Goal: Transaction & Acquisition: Purchase product/service

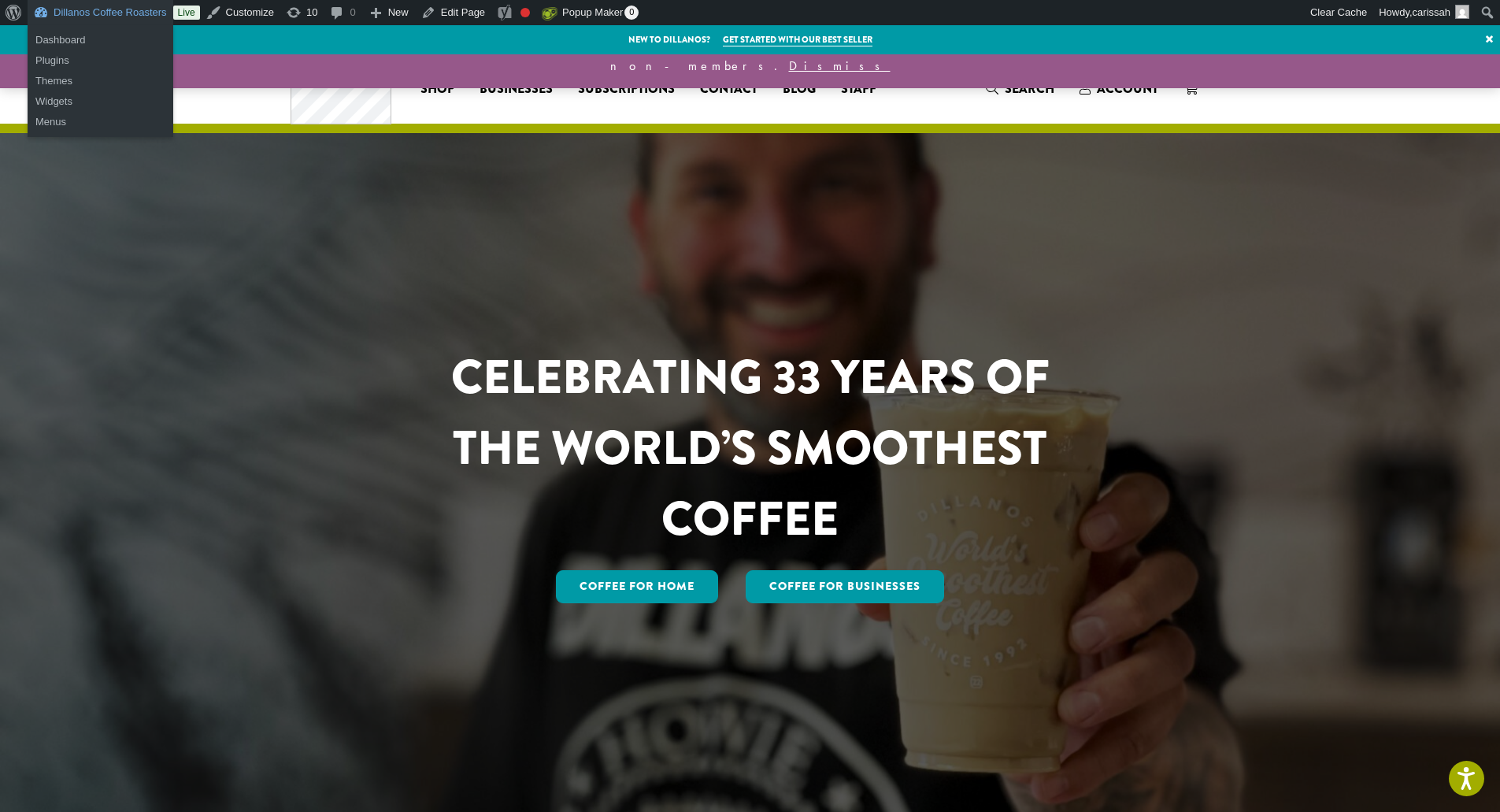
click at [74, 3] on link "Dillanos Coffee Roasters" at bounding box center [100, 13] width 145 height 25
click at [74, 29] on ul "Dashboard Plugins" at bounding box center [100, 51] width 145 height 51
click at [76, 41] on link "Dashboard" at bounding box center [100, 40] width 145 height 21
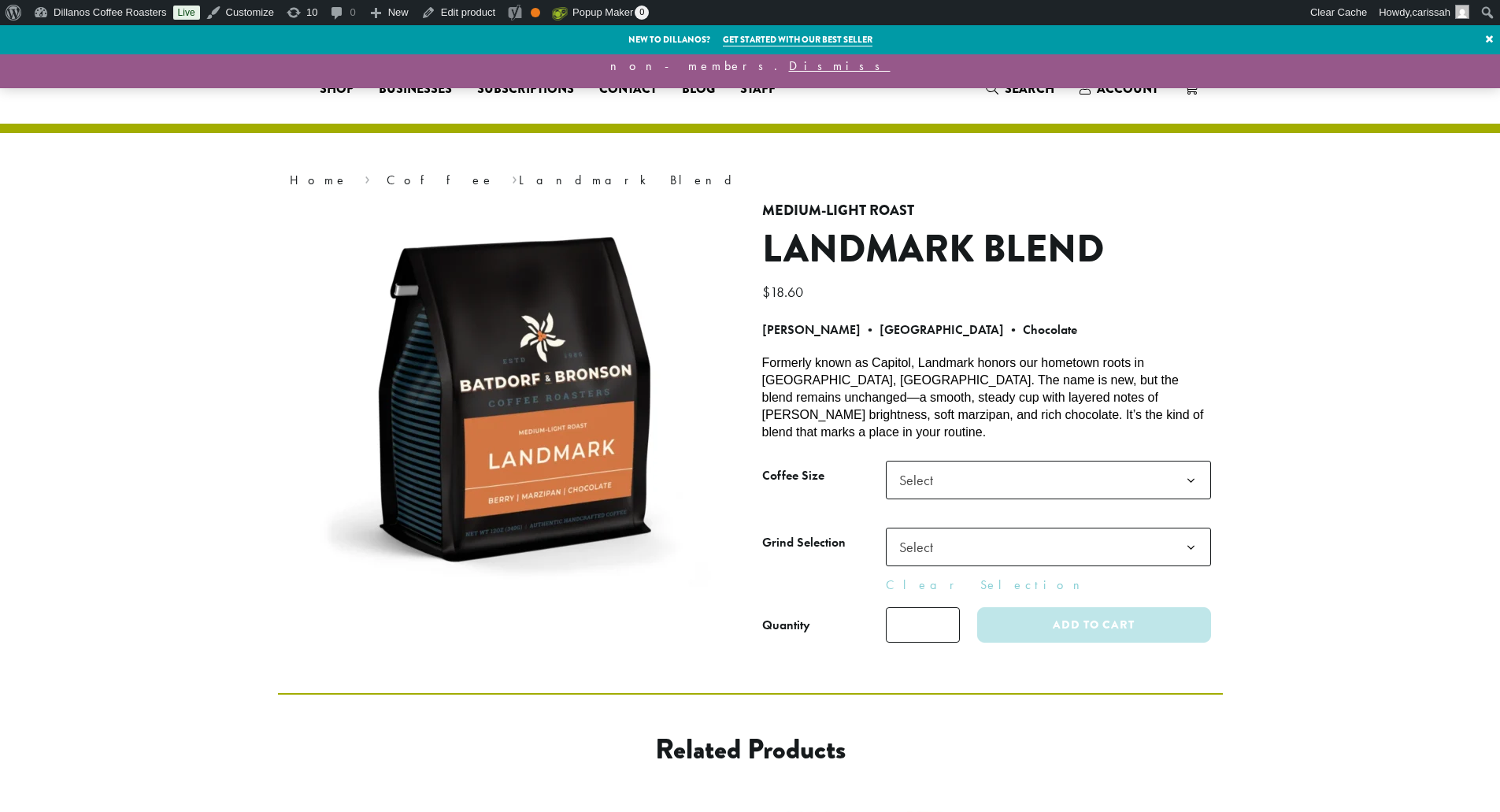
select select
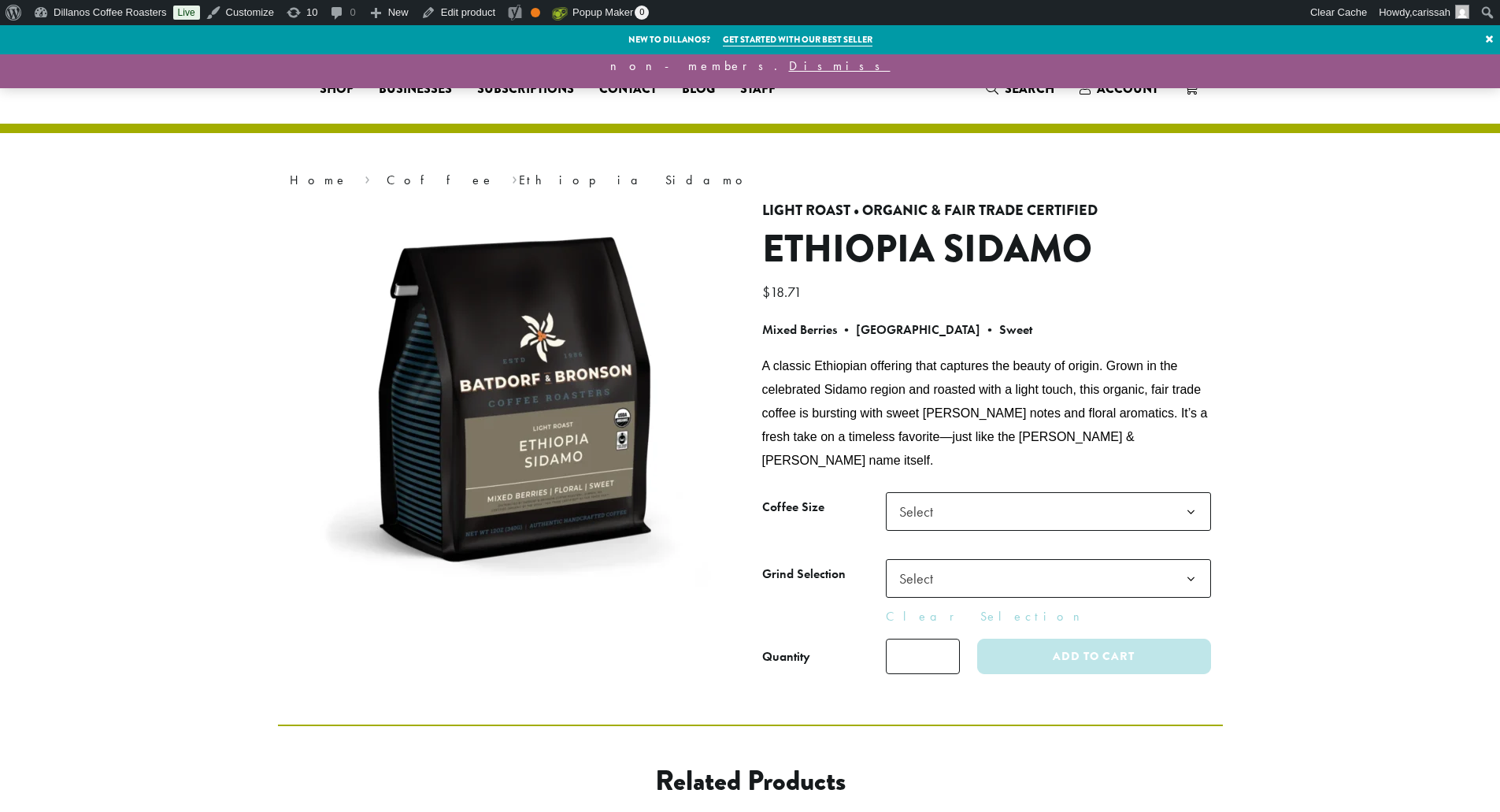
select select
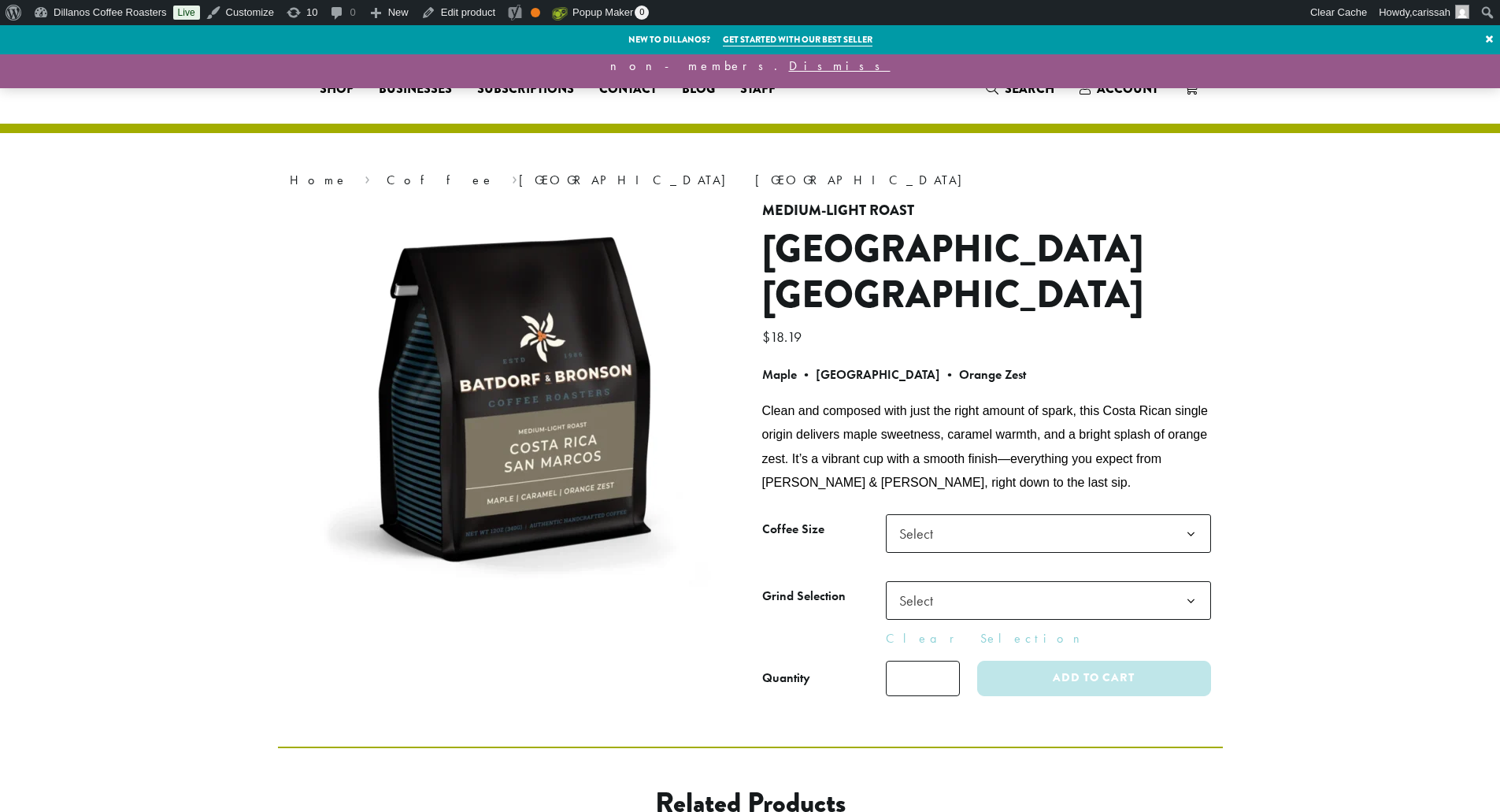
select select
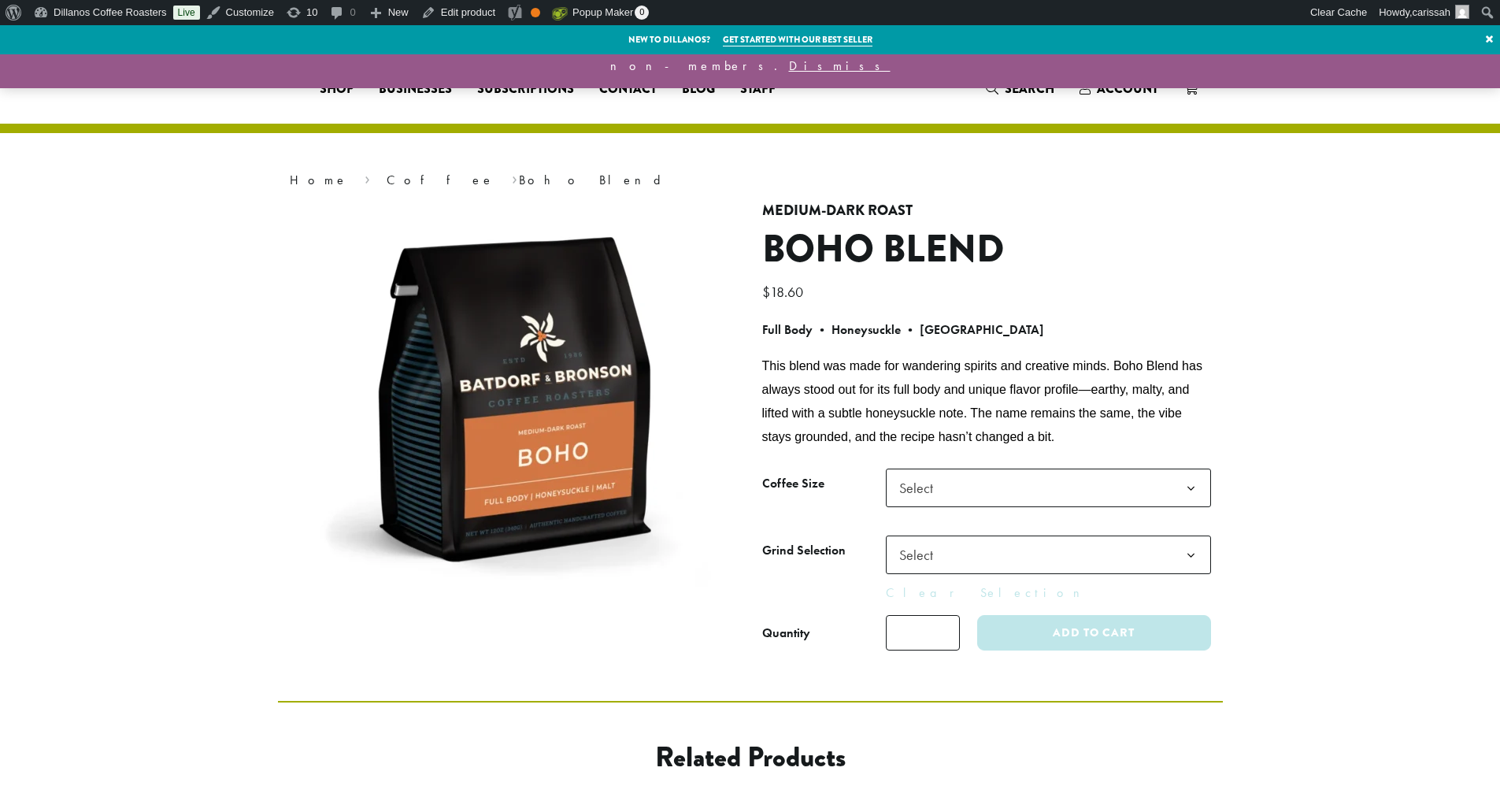
select select
click at [1127, 520] on tbody "**********" at bounding box center [986, 535] width 449 height 134
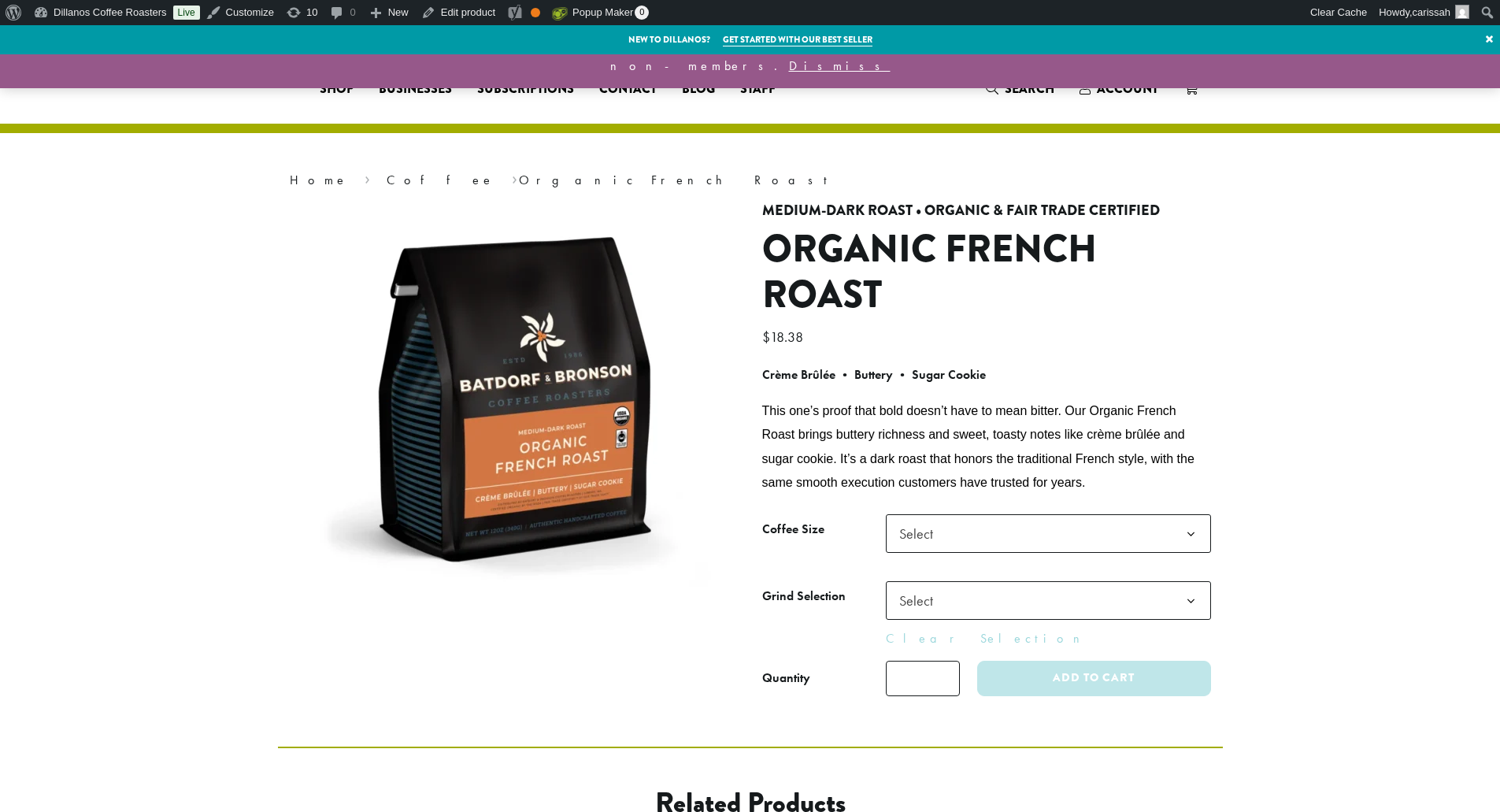
select select
click at [57, 5] on link "Dillanos Coffee Roasters" at bounding box center [100, 13] width 145 height 25
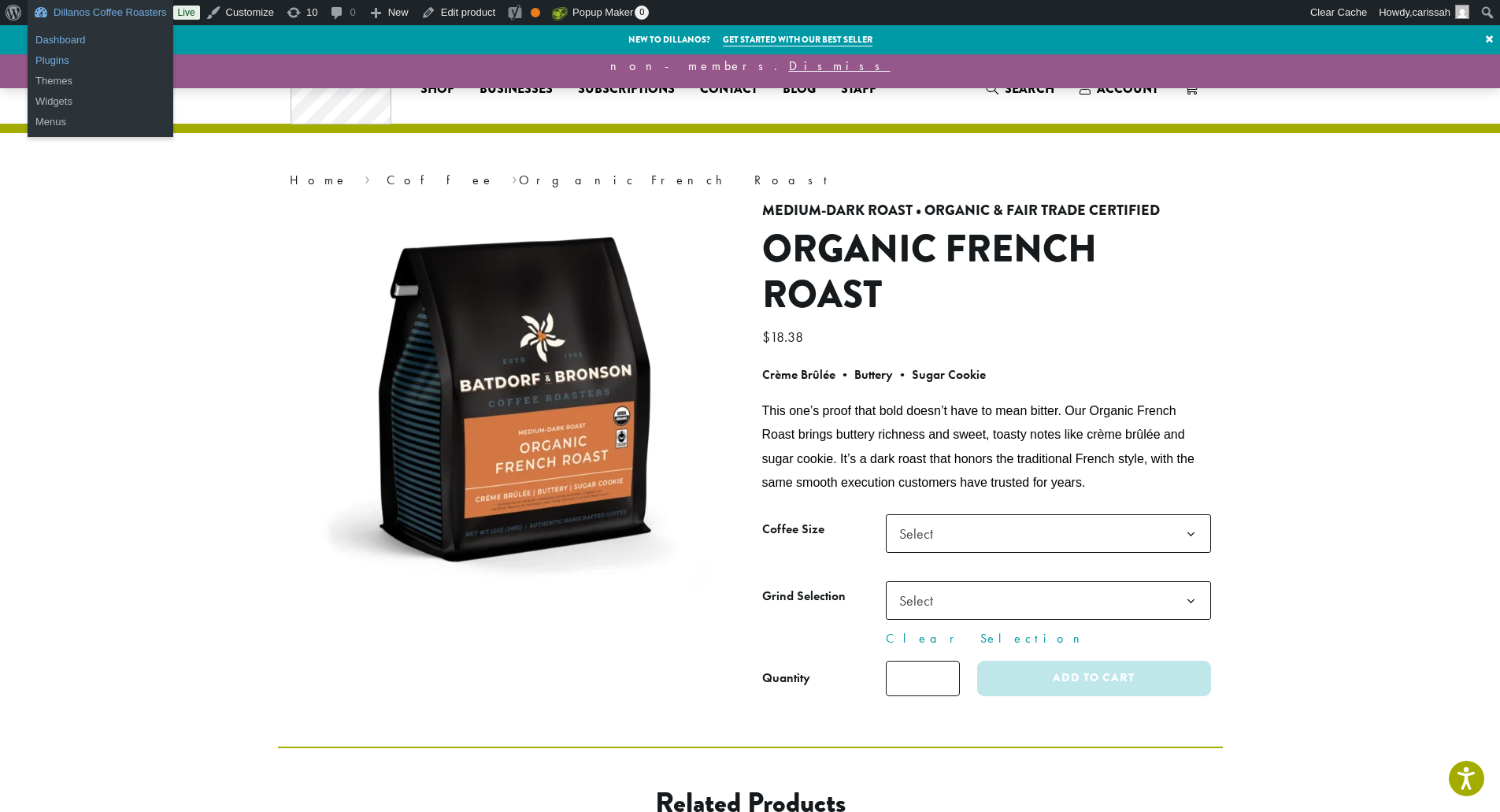
drag, startPoint x: 97, startPoint y: 41, endPoint x: 97, endPoint y: 51, distance: 10.0
click at [97, 42] on link "Dashboard" at bounding box center [100, 40] width 145 height 21
